Goal: Task Accomplishment & Management: Use online tool/utility

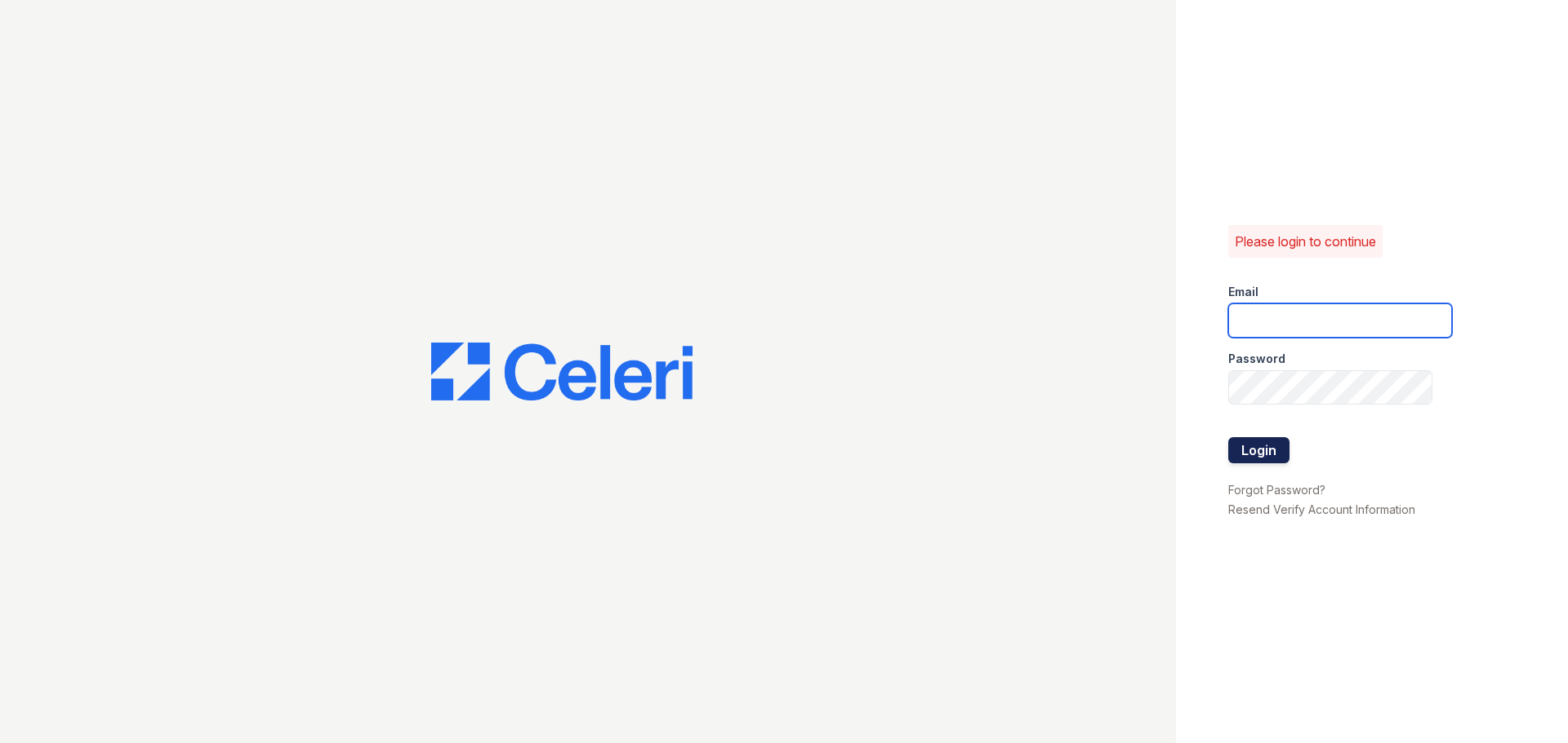
type input "apeirce@trinity-pm.com"
click at [1260, 444] on button "Login" at bounding box center [1258, 450] width 62 height 26
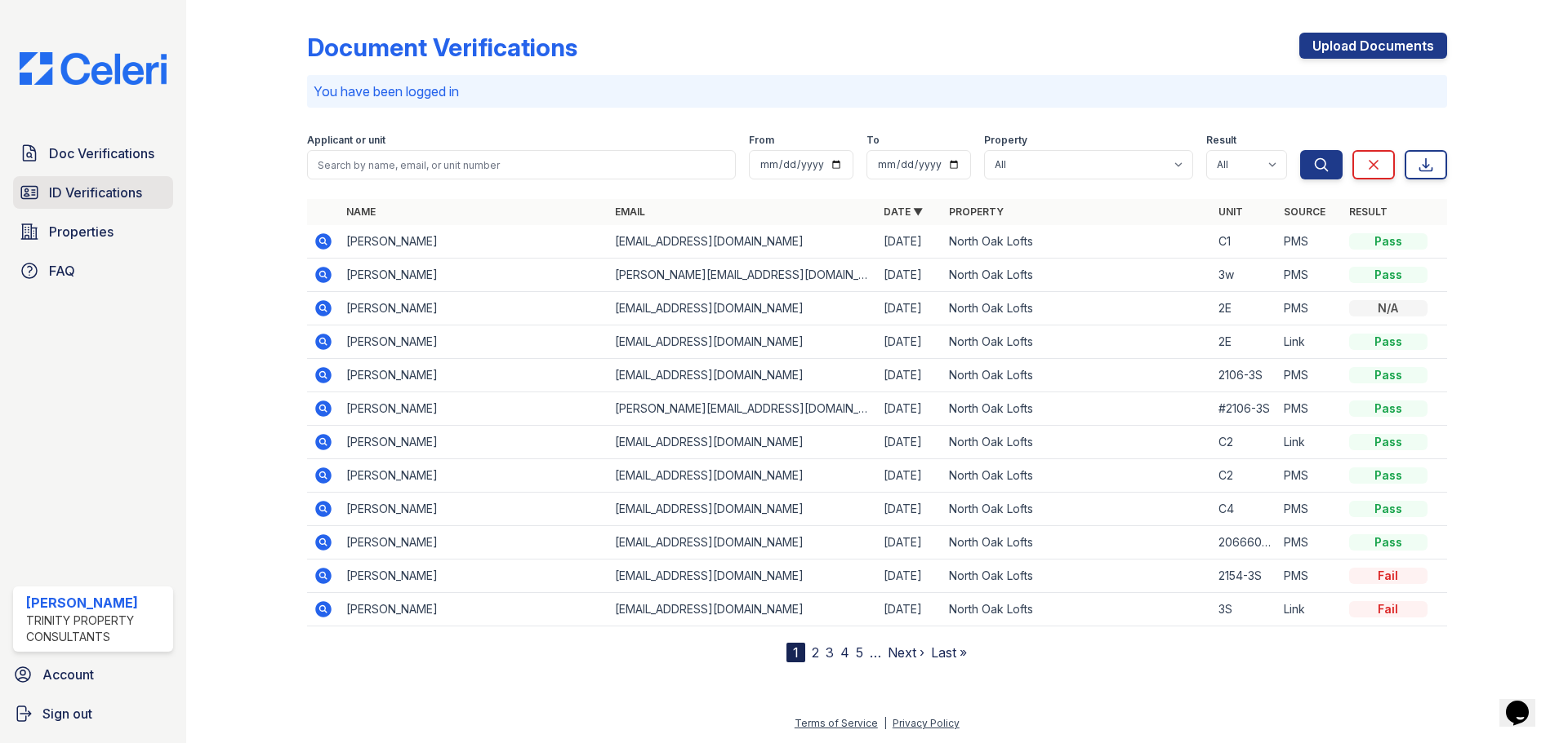
click at [114, 190] on span "ID Verifications" at bounding box center [95, 192] width 93 height 19
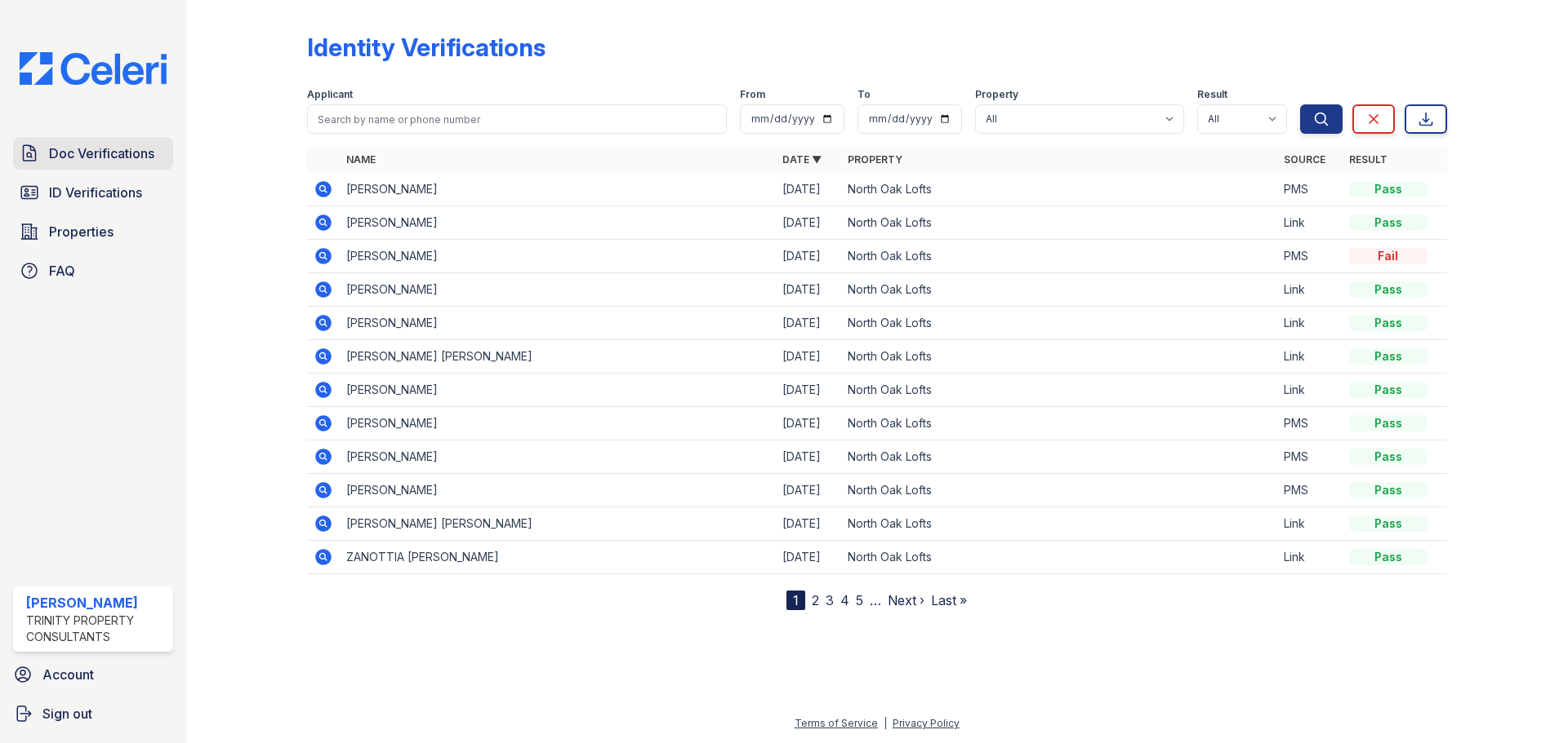
click at [111, 160] on span "Doc Verifications" at bounding box center [101, 153] width 105 height 19
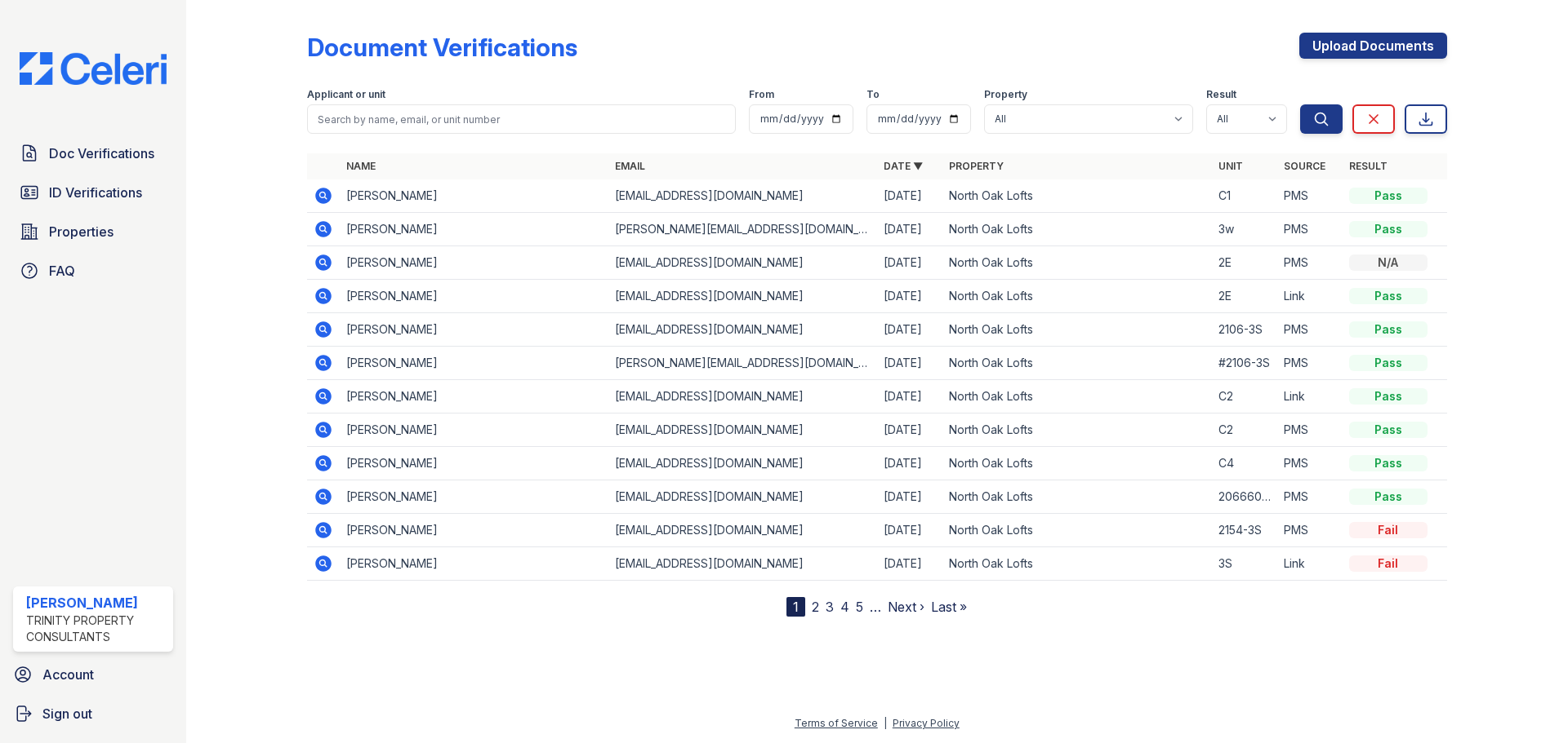
click at [321, 189] on icon at bounding box center [322, 196] width 16 height 16
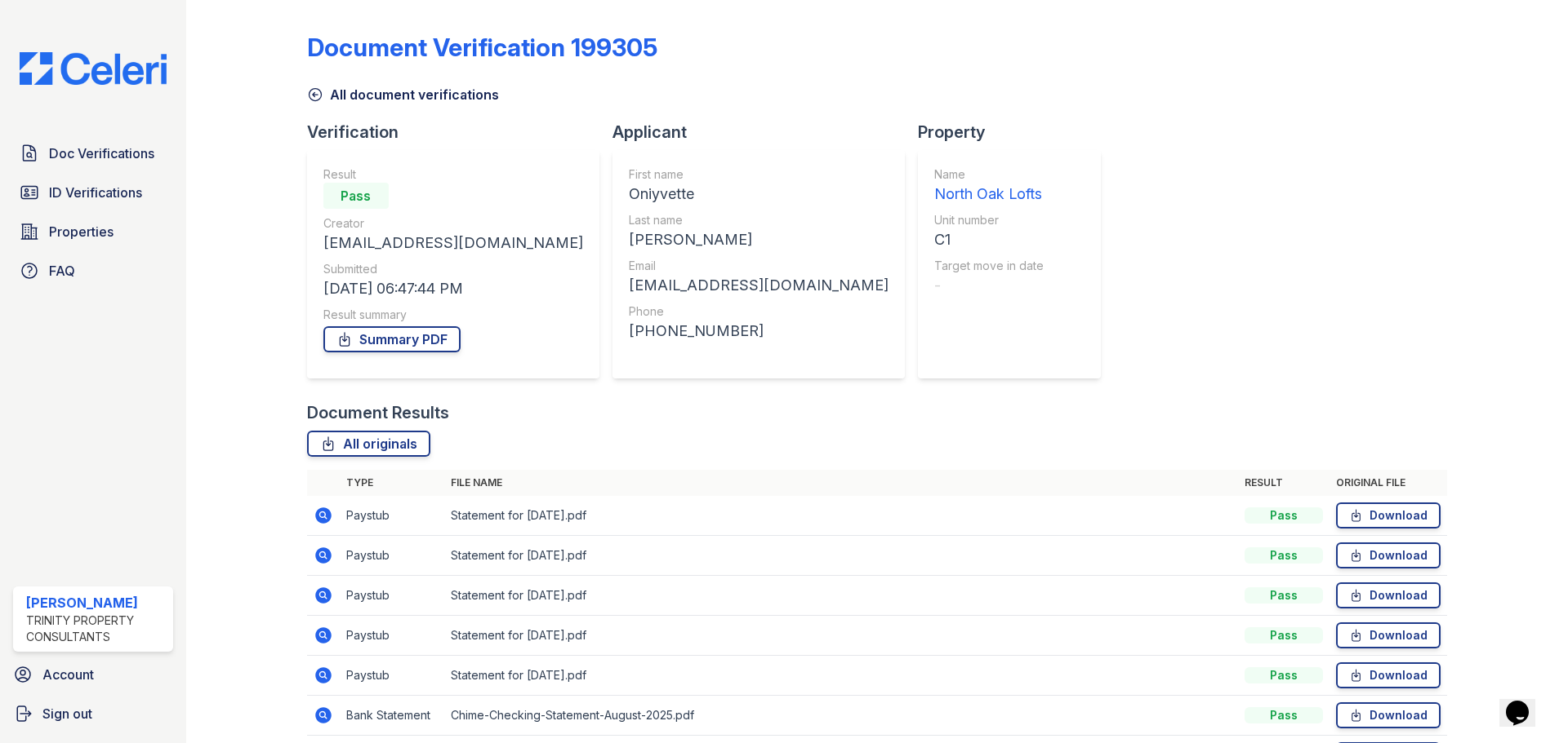
click at [934, 197] on div "North Oak Lofts" at bounding box center [989, 194] width 110 height 23
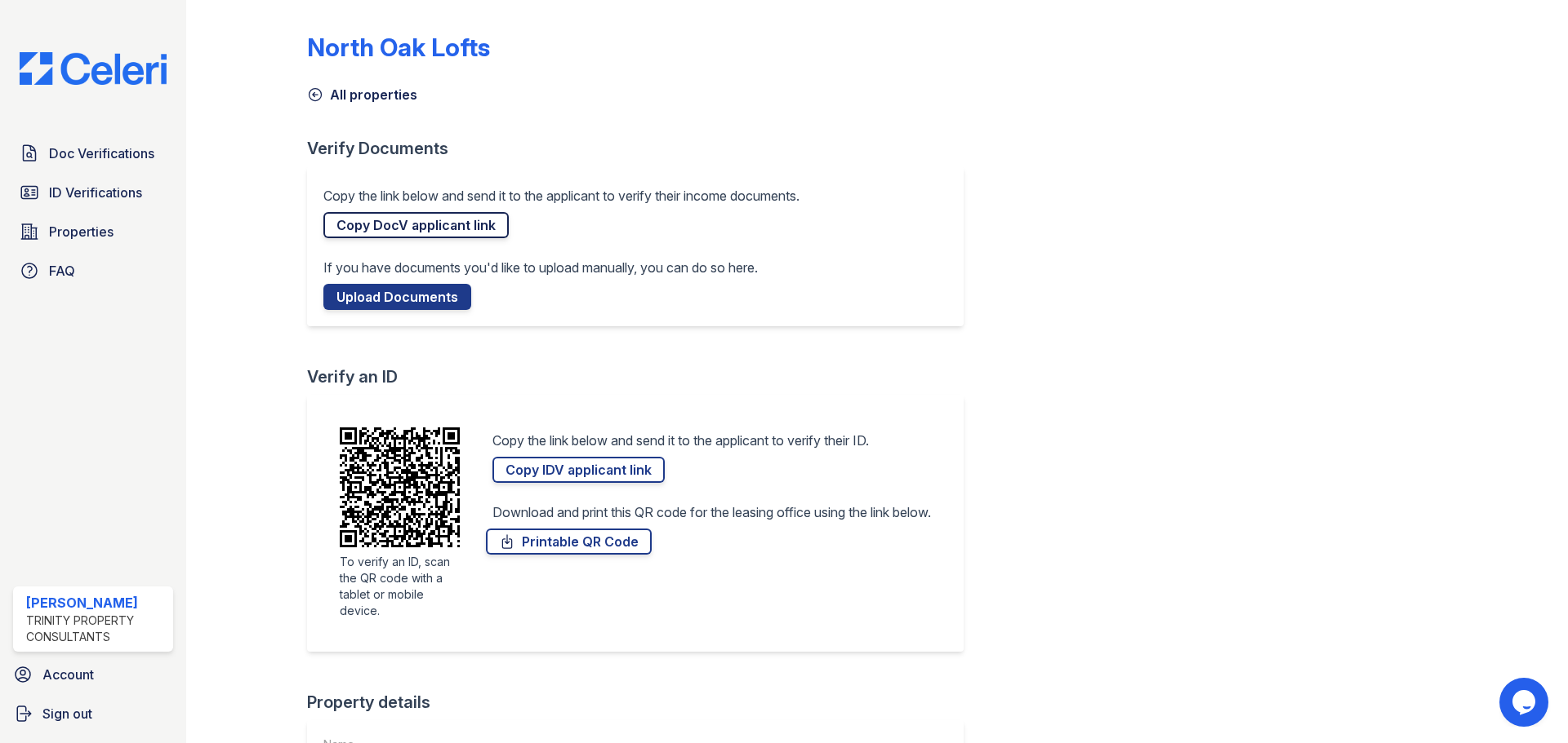
click at [421, 228] on link "Copy DocV applicant link" at bounding box center [416, 225] width 186 height 26
click at [123, 153] on span "Doc Verifications" at bounding box center [101, 153] width 105 height 19
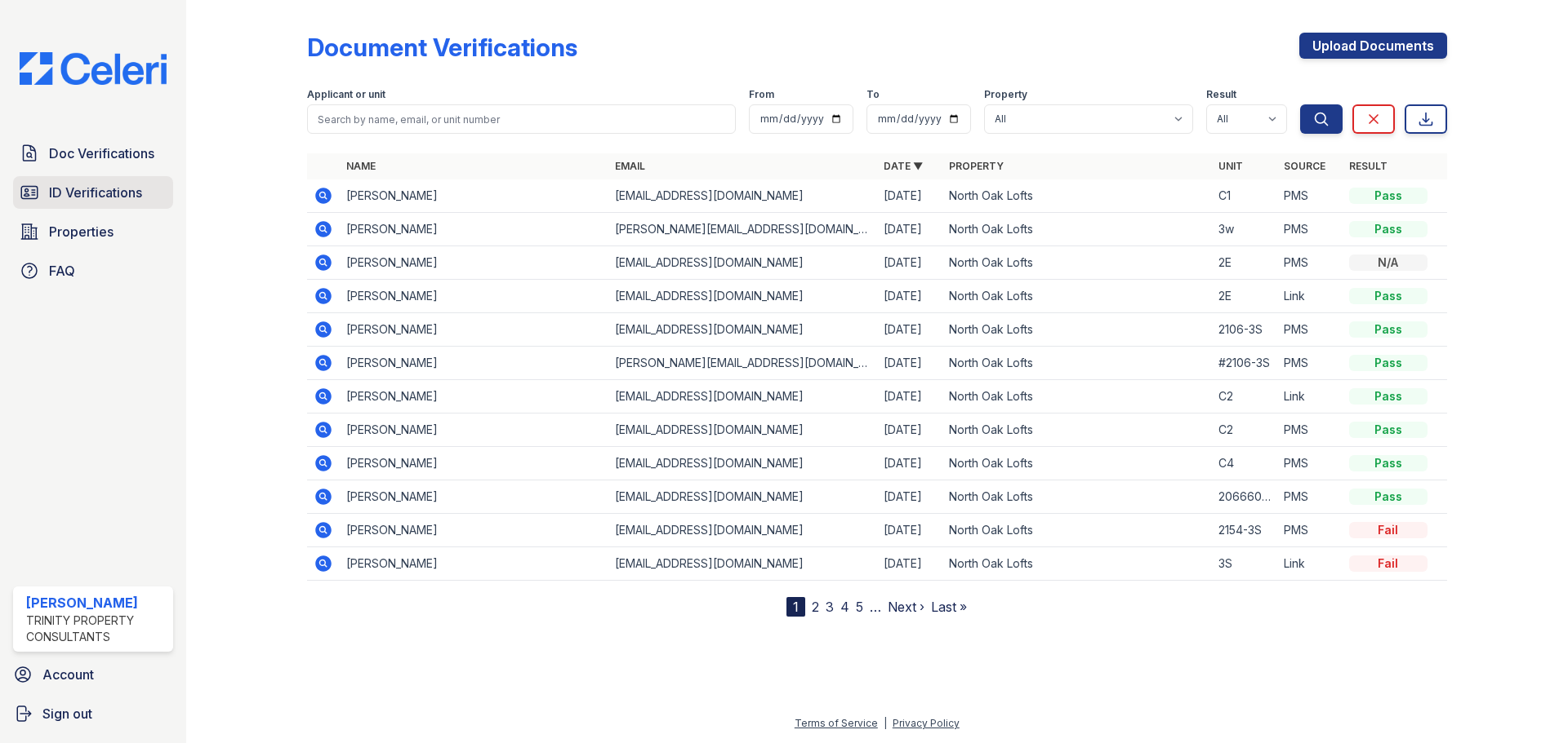
click at [95, 189] on span "ID Verifications" at bounding box center [95, 192] width 93 height 19
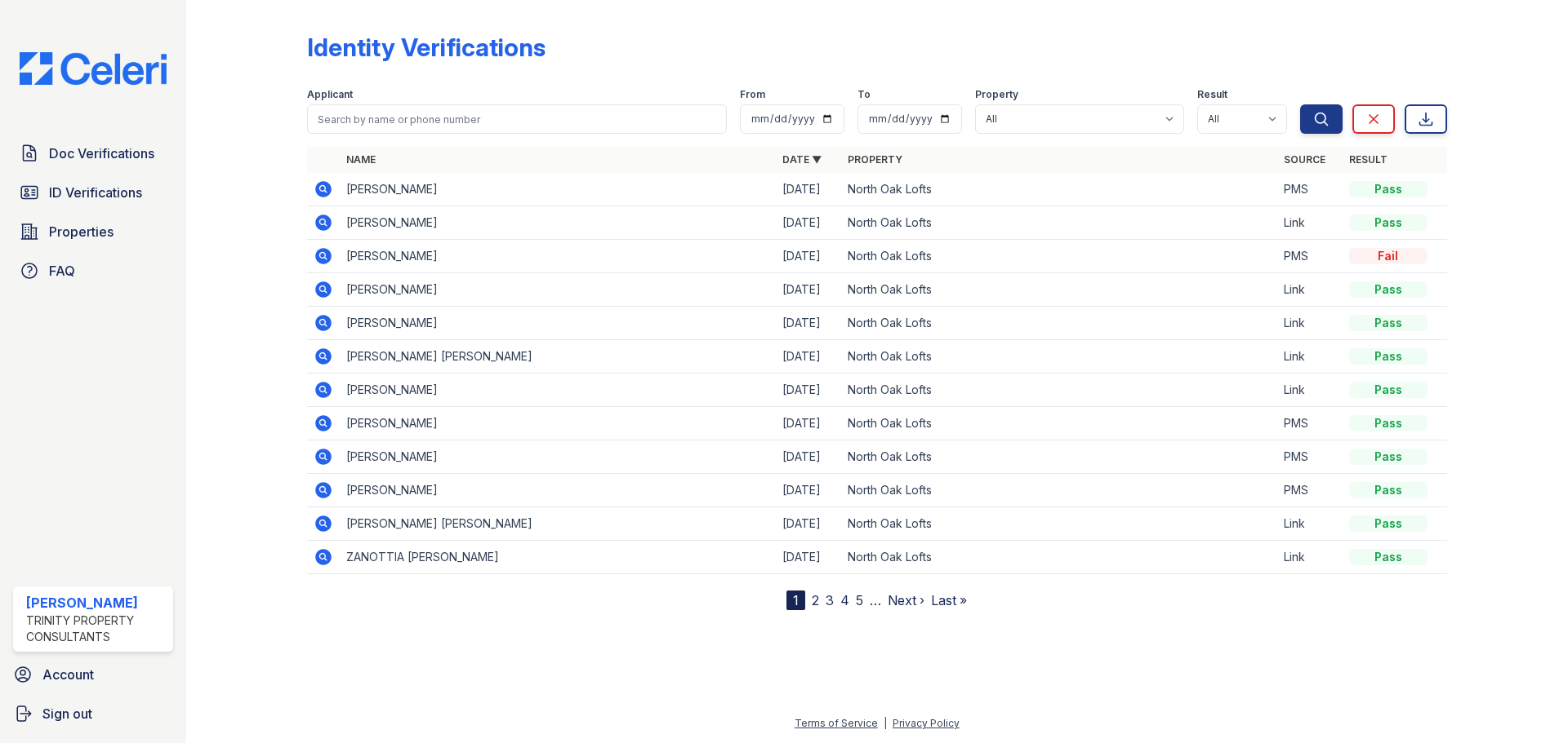
click at [392, 193] on td "Deana Jones" at bounding box center [557, 190] width 436 height 34
click at [323, 188] on icon at bounding box center [322, 188] width 4 height 4
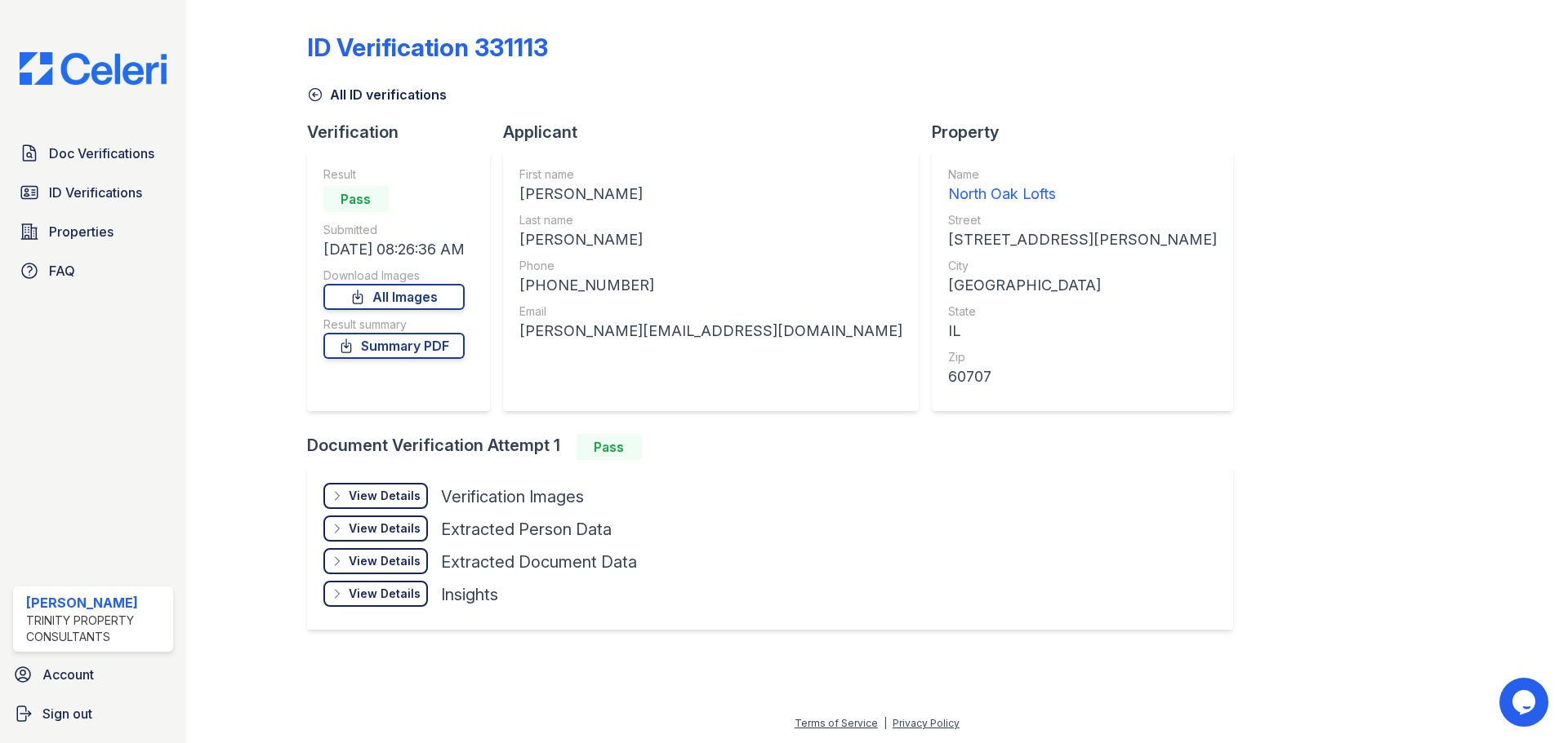
click at [948, 197] on div "North Oak Lofts" at bounding box center [1082, 194] width 268 height 23
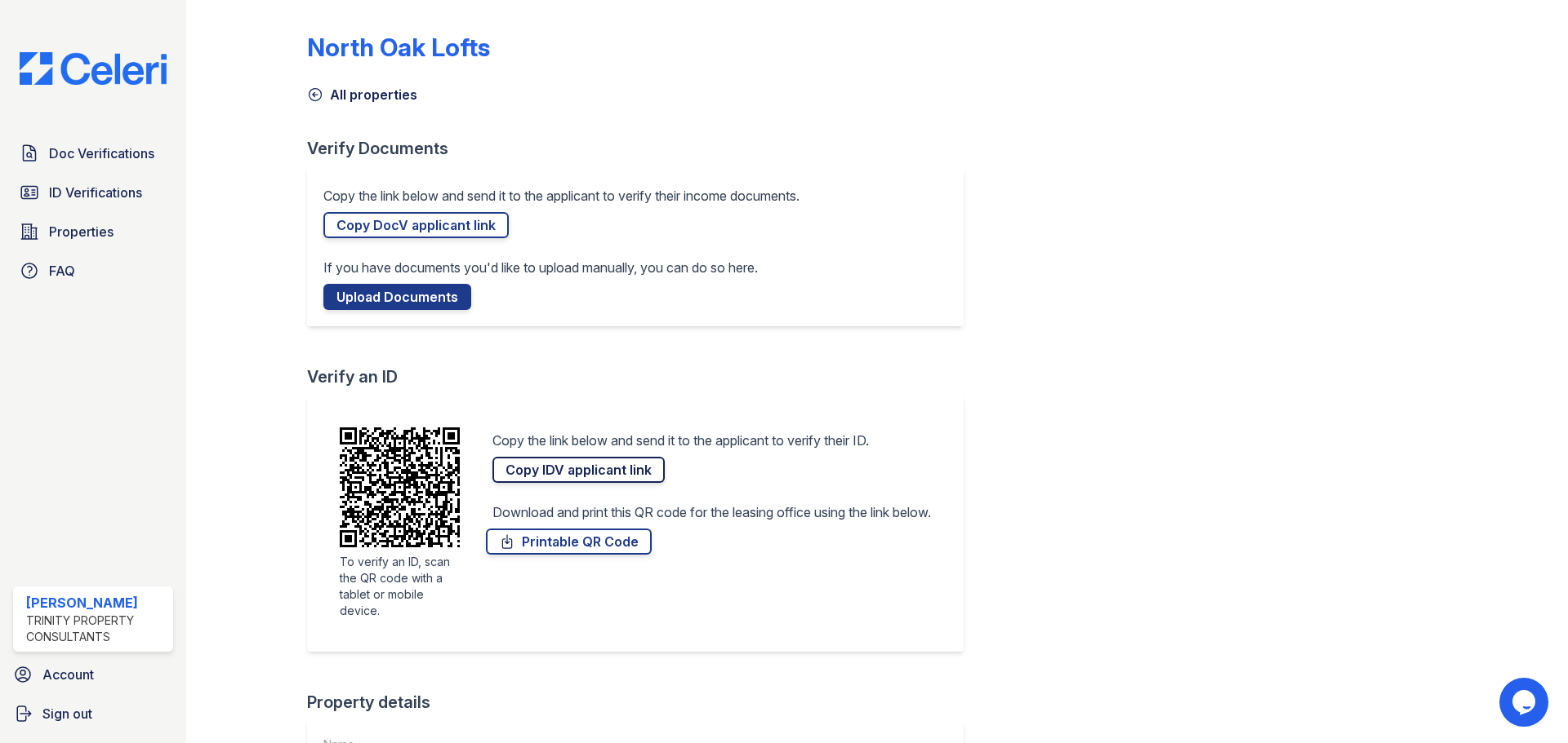
click at [549, 474] on link "Copy IDV applicant link" at bounding box center [578, 470] width 172 height 26
